Goal: Transaction & Acquisition: Purchase product/service

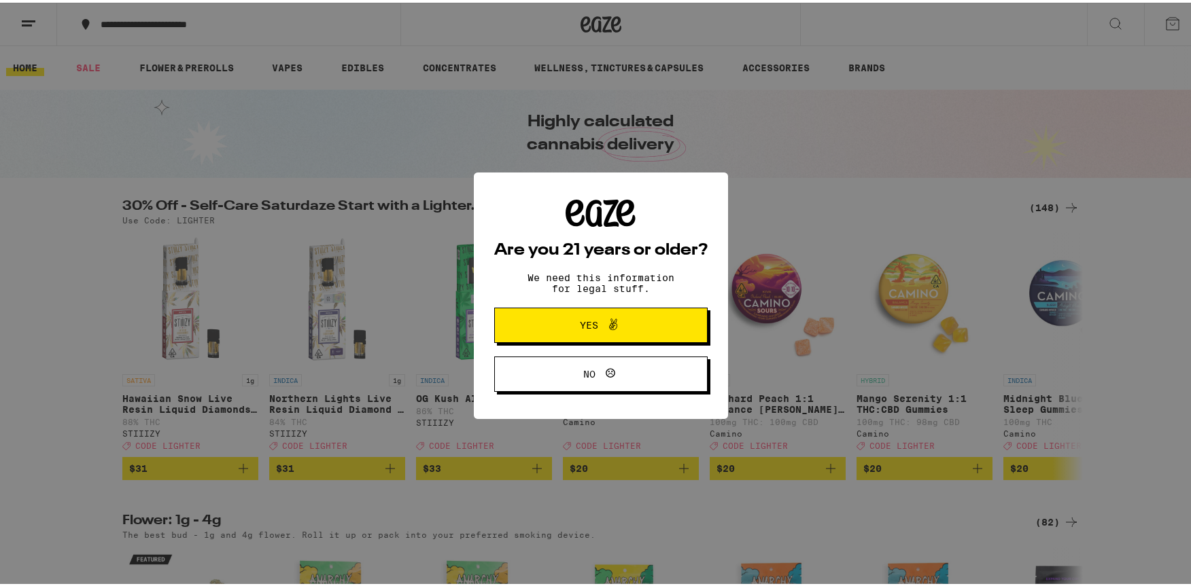
click at [598, 332] on span at bounding box center [609, 323] width 23 height 18
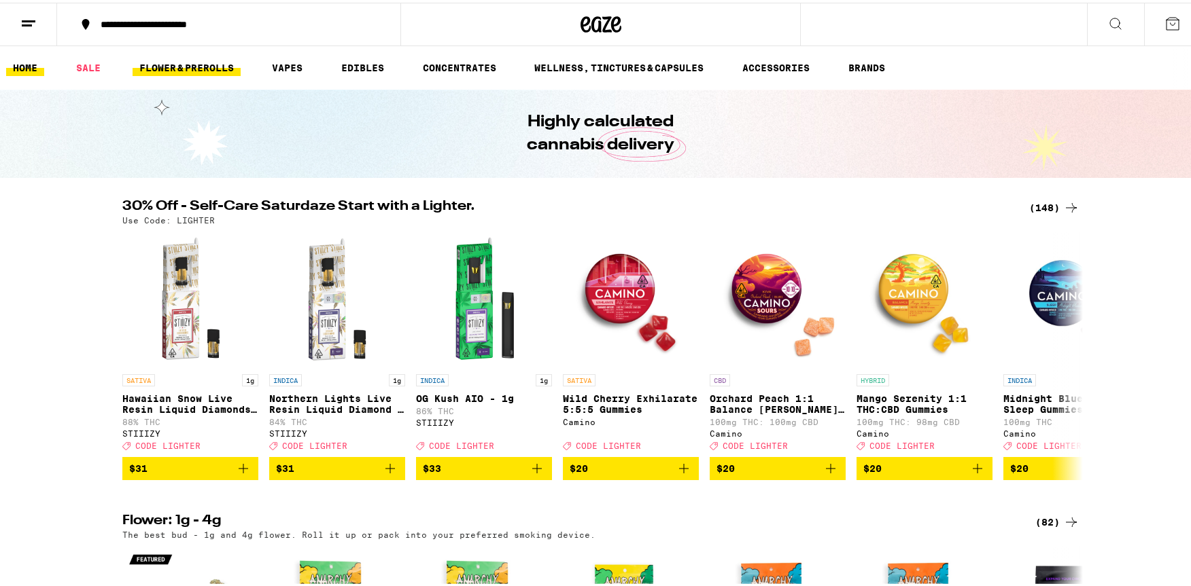
click at [200, 69] on link "FLOWER & PREROLLS" at bounding box center [187, 65] width 108 height 16
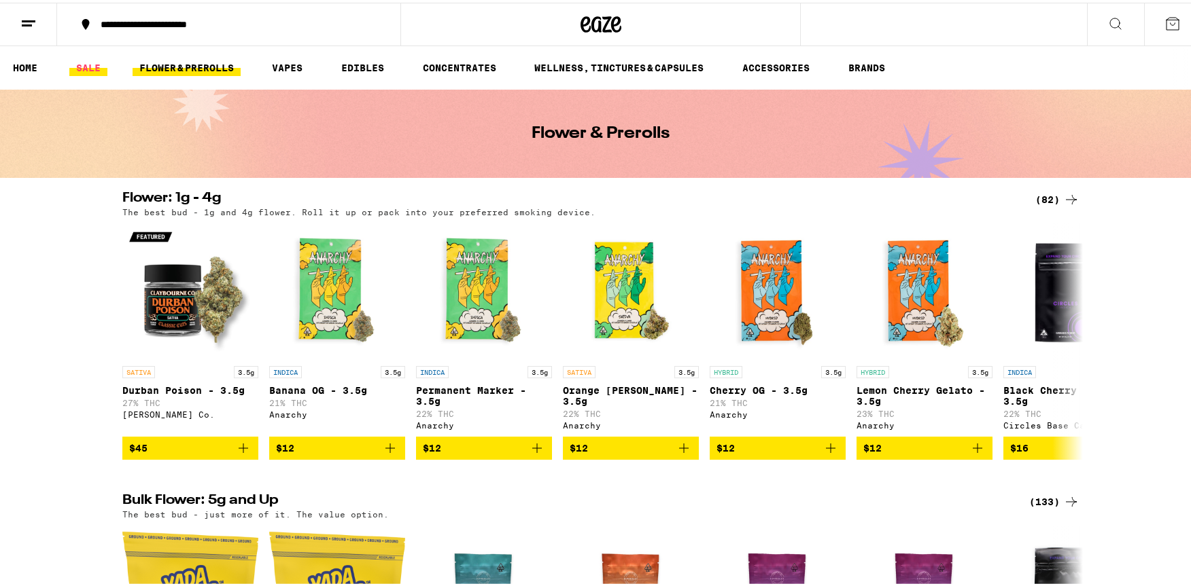
click at [88, 62] on link "SALE" at bounding box center [88, 65] width 38 height 16
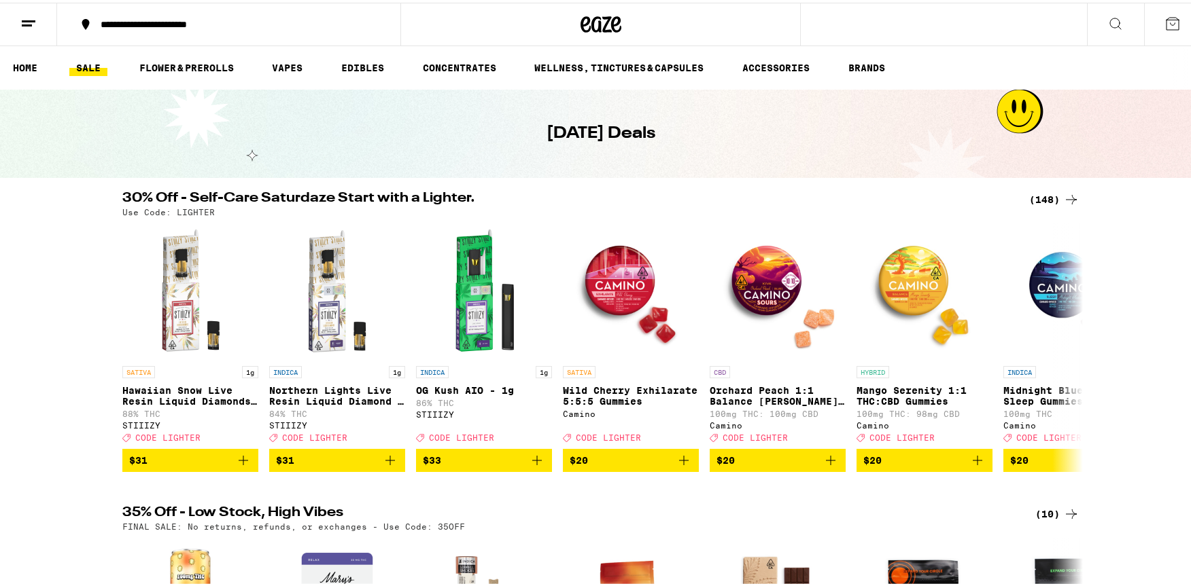
click at [1055, 197] on div "(148)" at bounding box center [1054, 197] width 50 height 16
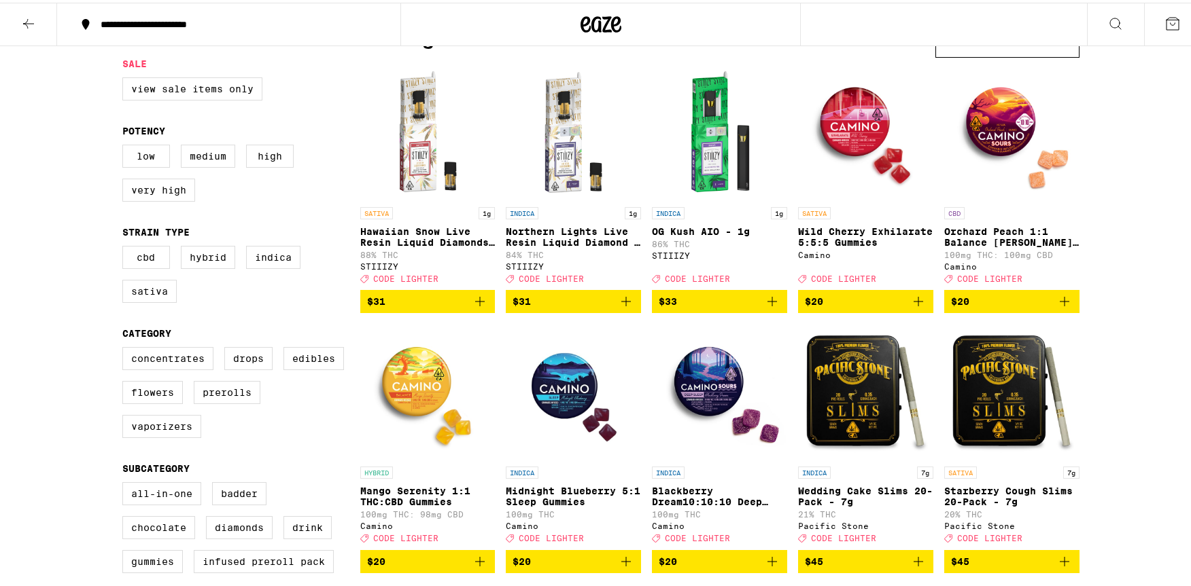
scroll to position [263, 0]
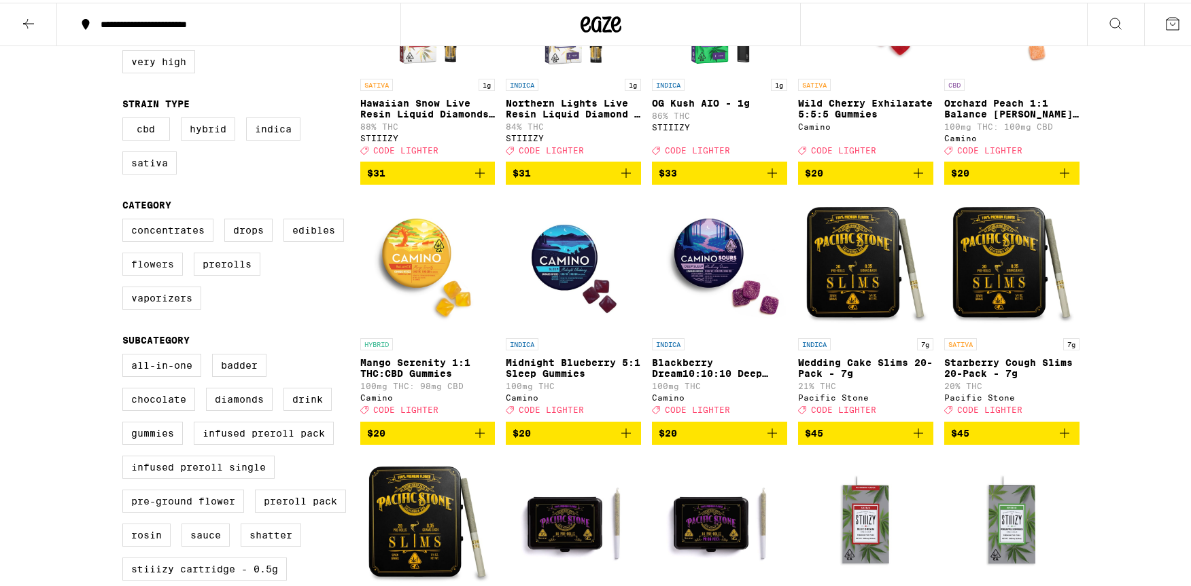
click at [147, 273] on label "Flowers" at bounding box center [152, 261] width 60 height 23
click at [126, 219] on input "Flowers" at bounding box center [125, 218] width 1 height 1
checkbox input "true"
